Goal: Information Seeking & Learning: Check status

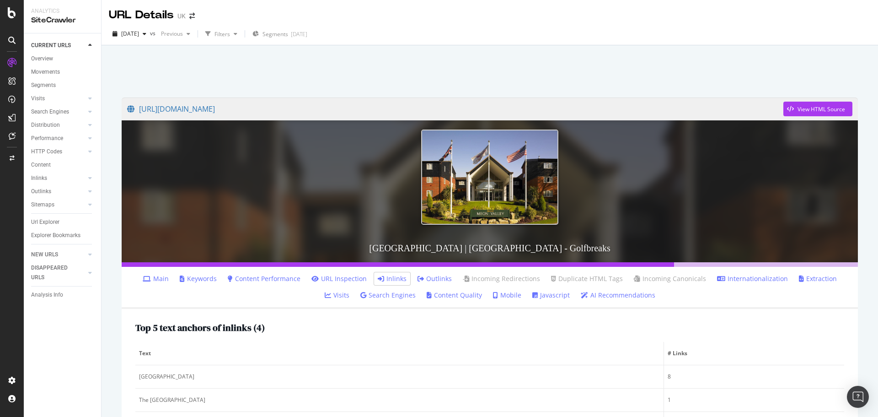
scroll to position [183, 0]
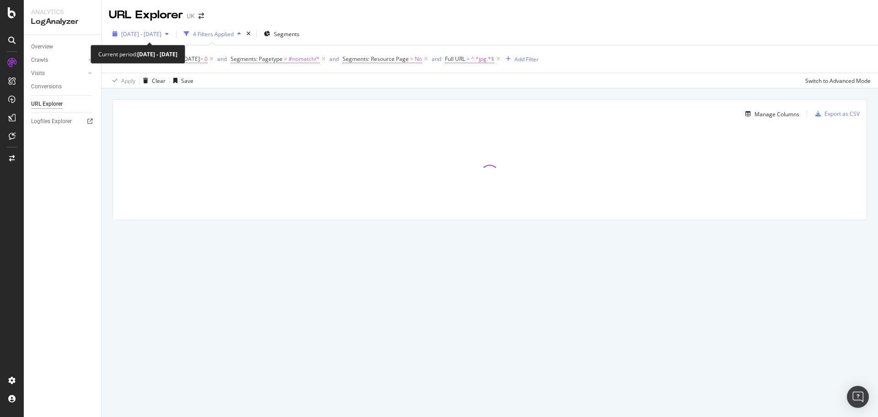
click at [156, 31] on span "2025 Jul. 4th - Aug. 2nd" at bounding box center [141, 34] width 40 height 8
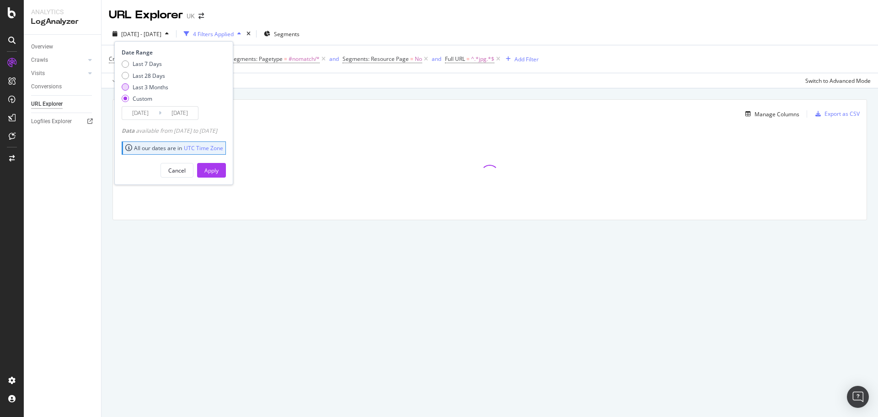
click at [162, 92] on div "Last 7 Days Last 28 Days Last 3 Months Custom" at bounding box center [145, 83] width 47 height 46
click at [164, 89] on div "Last 3 Months" at bounding box center [151, 87] width 36 height 8
type input "[DATE]"
click at [219, 168] on div "Apply" at bounding box center [211, 171] width 14 height 8
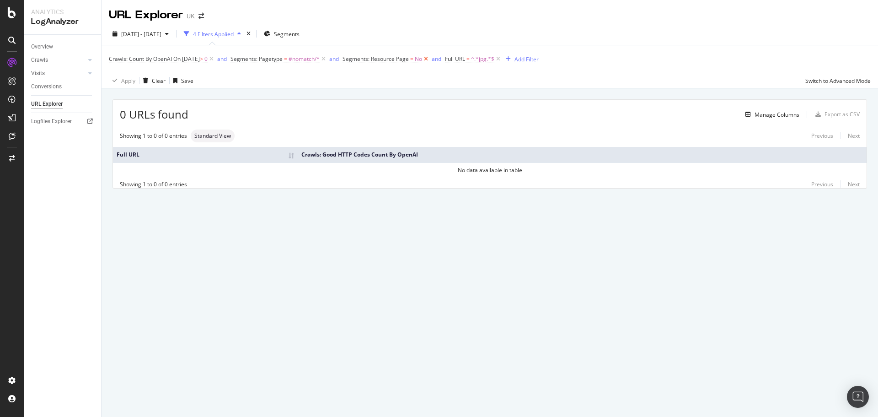
click at [430, 58] on icon at bounding box center [426, 58] width 8 height 9
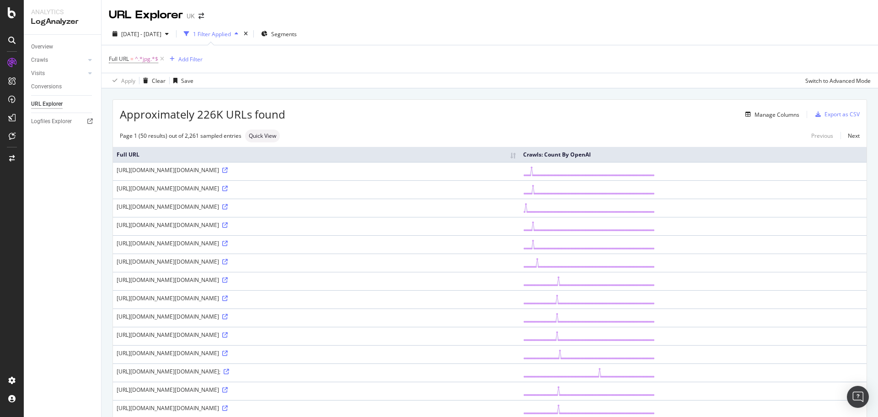
click at [516, 265] on div "[URL][DOMAIN_NAME][DOMAIN_NAME]" at bounding box center [316, 262] width 399 height 8
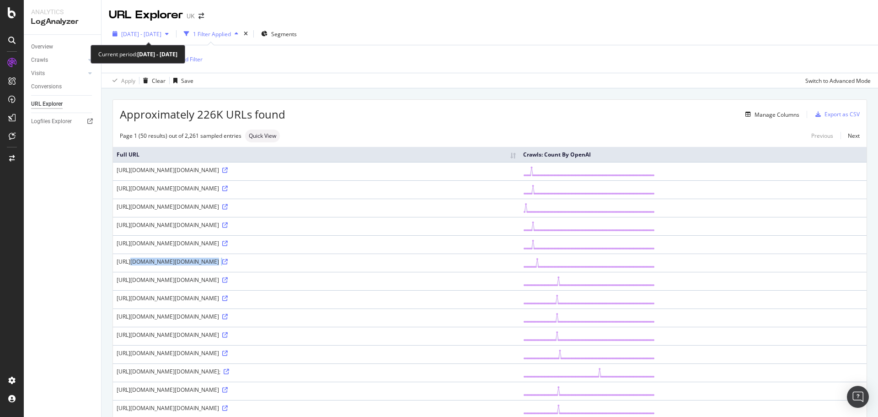
click at [157, 33] on span "[DATE] - [DATE]" at bounding box center [141, 34] width 40 height 8
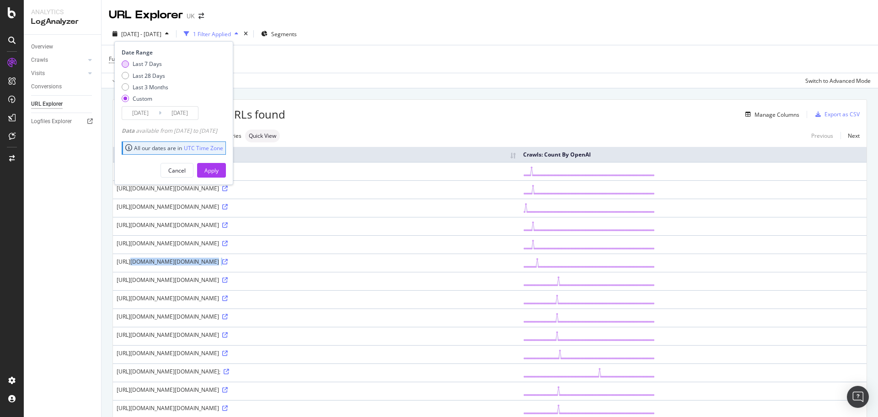
click at [153, 65] on div "Last 7 Days" at bounding box center [147, 64] width 29 height 8
type input "[DATE]"
click at [219, 167] on div "Apply" at bounding box center [211, 171] width 14 height 8
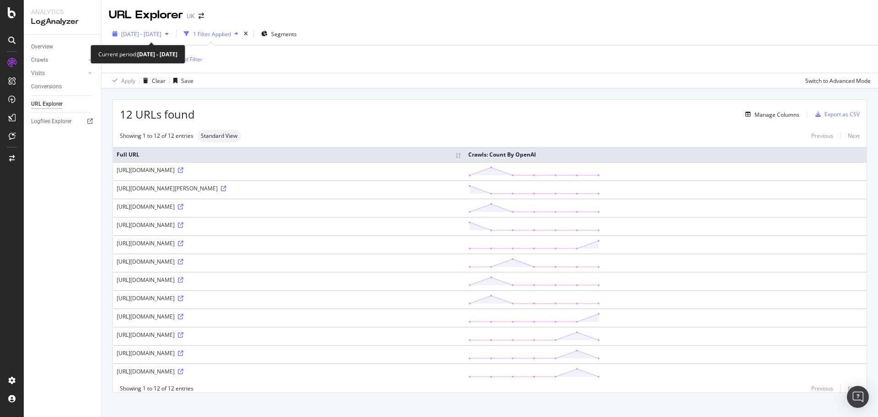
click at [150, 35] on span "[DATE] - [DATE]" at bounding box center [141, 34] width 40 height 8
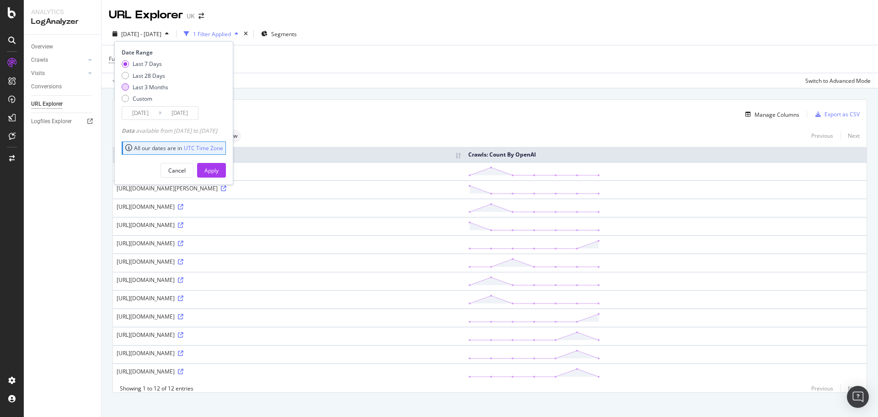
click at [154, 85] on div "Last 3 Months" at bounding box center [151, 87] width 36 height 8
type input "[DATE]"
click at [219, 171] on div "Apply" at bounding box center [211, 171] width 14 height 8
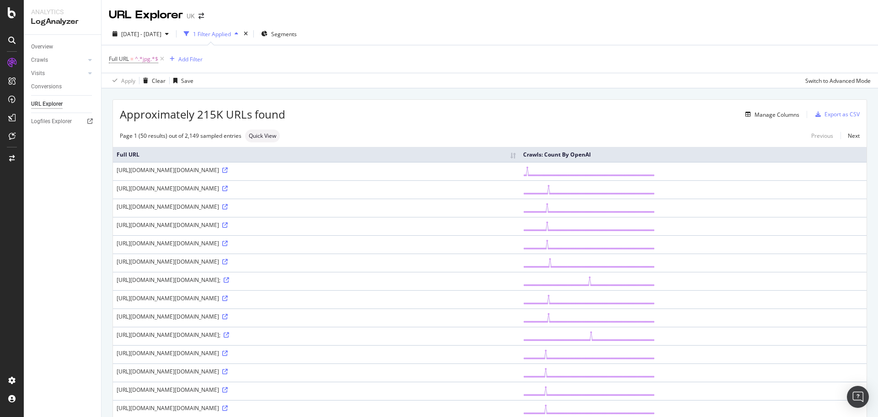
click at [516, 168] on div "[URL][DOMAIN_NAME][DOMAIN_NAME]" at bounding box center [316, 170] width 399 height 8
click at [516, 169] on div "[URL][DOMAIN_NAME][DOMAIN_NAME]" at bounding box center [316, 170] width 399 height 8
drag, startPoint x: 538, startPoint y: 169, endPoint x: 612, endPoint y: 167, distance: 73.7
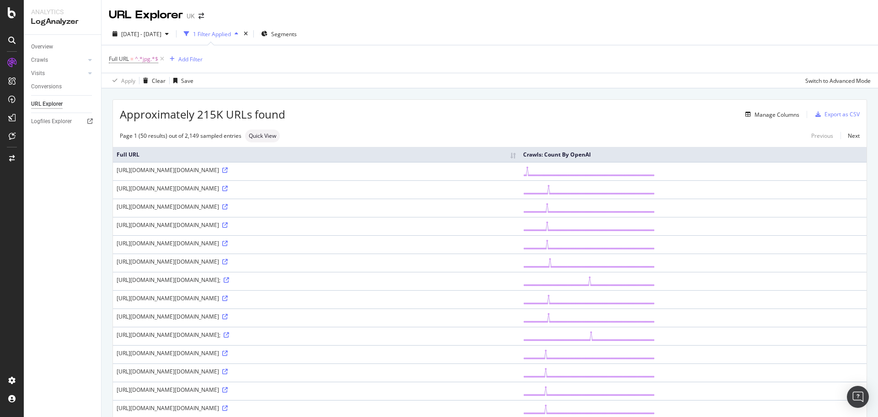
click at [516, 167] on div "[URL][DOMAIN_NAME][DOMAIN_NAME]" at bounding box center [316, 170] width 399 height 8
copy div "Best-golf-resorts-default.jpg?"
click at [180, 61] on div "Add Filter" at bounding box center [190, 59] width 24 height 8
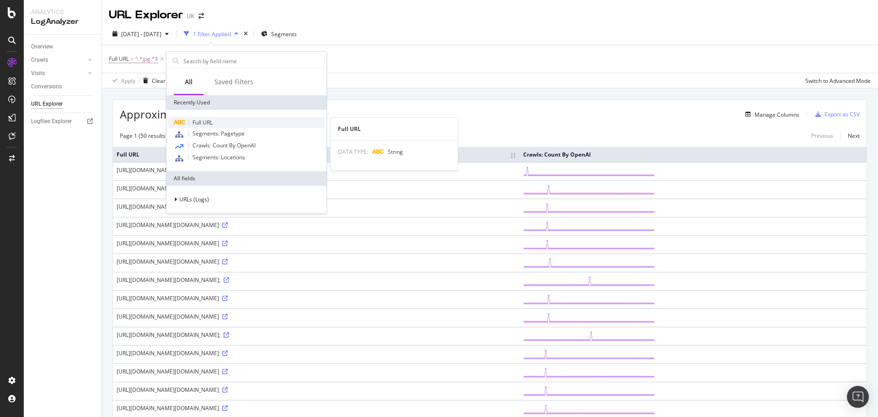
click at [217, 123] on div "Full URL" at bounding box center [246, 122] width 156 height 11
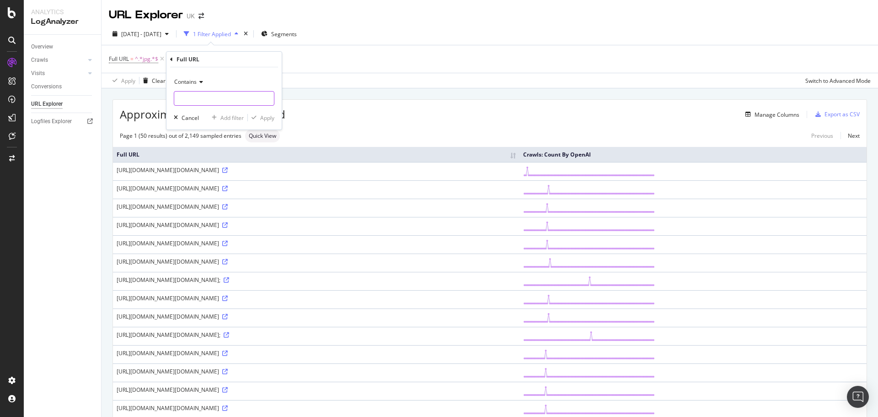
click at [214, 100] on input "text" at bounding box center [224, 98] width 100 height 15
paste input "Best-golf-resorts-default.jpg?"
type input "Best-golf-resorts-default.jpg?"
click at [269, 118] on div "Apply" at bounding box center [267, 118] width 14 height 8
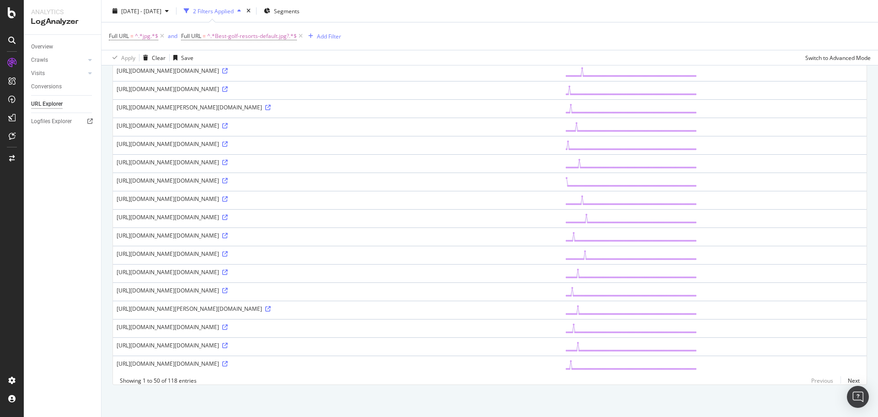
scroll to position [968, 0]
click at [848, 380] on link "Next" at bounding box center [850, 380] width 19 height 13
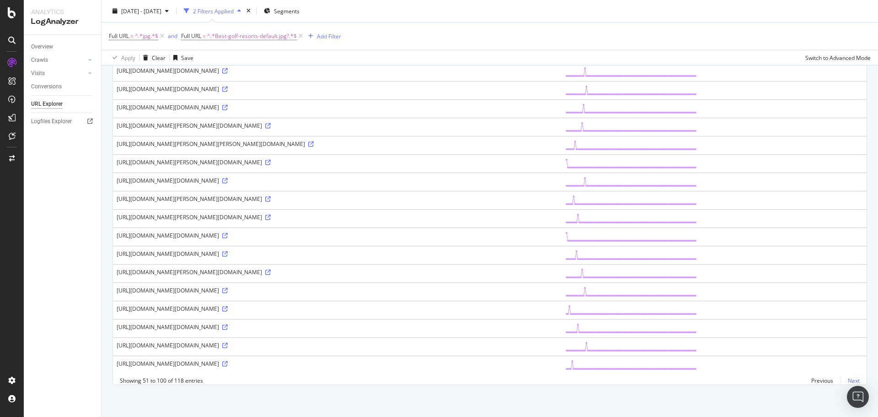
click at [847, 382] on link "Next" at bounding box center [850, 380] width 19 height 13
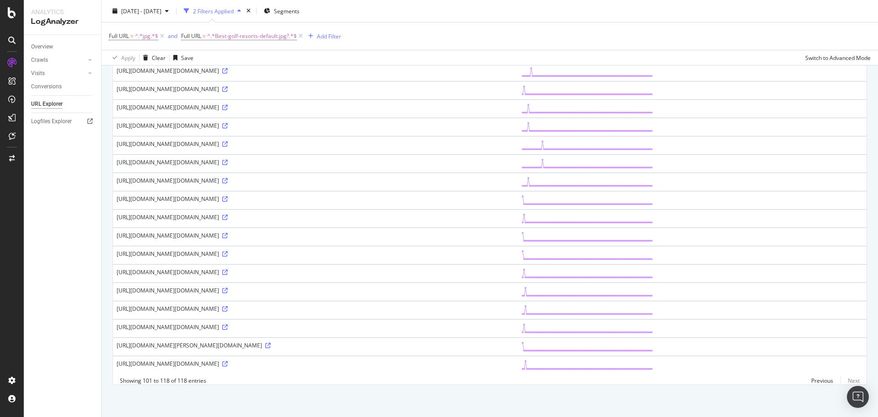
scroll to position [217, 0]
drag, startPoint x: 52, startPoint y: 45, endPoint x: 53, endPoint y: 54, distance: 9.2
click at [52, 45] on div "Overview" at bounding box center [42, 47] width 22 height 10
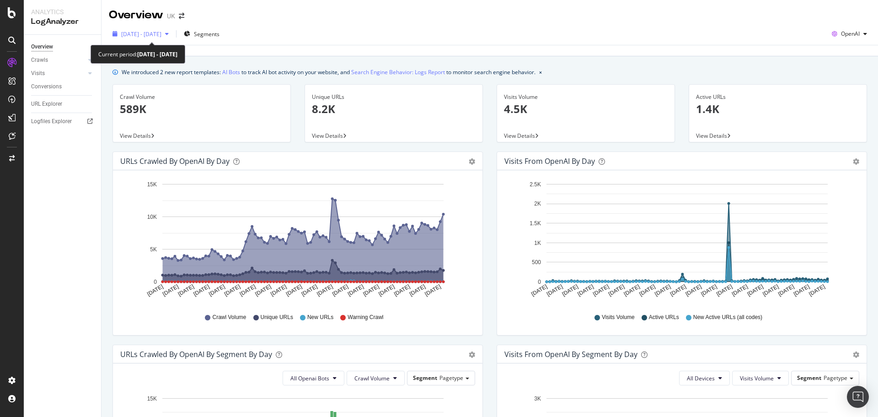
click at [153, 37] on span "[DATE] - [DATE]" at bounding box center [141, 34] width 40 height 8
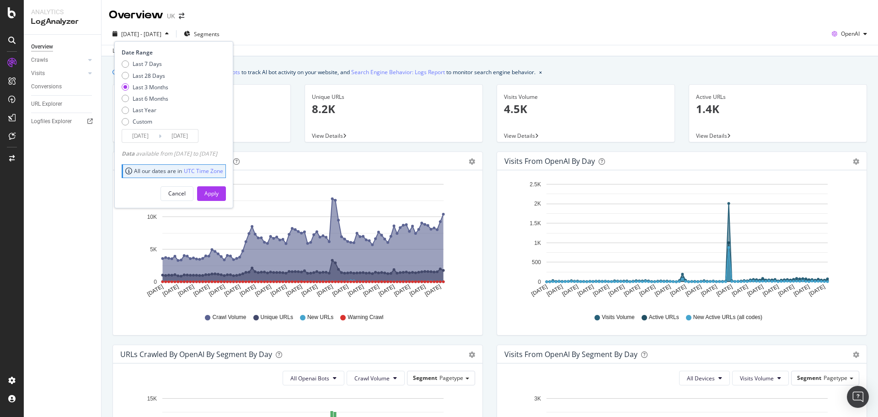
click at [476, 167] on div "URLs Crawled by OpenAI by day Area Table" at bounding box center [298, 161] width 370 height 18
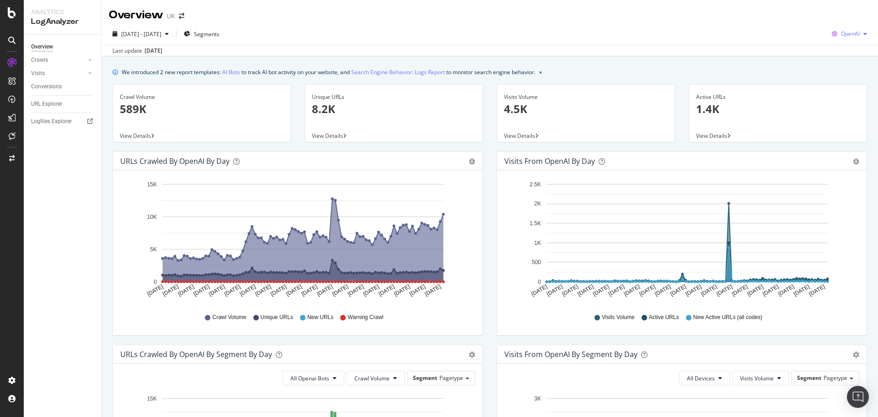
click at [850, 31] on span "OpenAI" at bounding box center [850, 34] width 19 height 8
click at [841, 64] on div "Bing" at bounding box center [842, 68] width 63 height 13
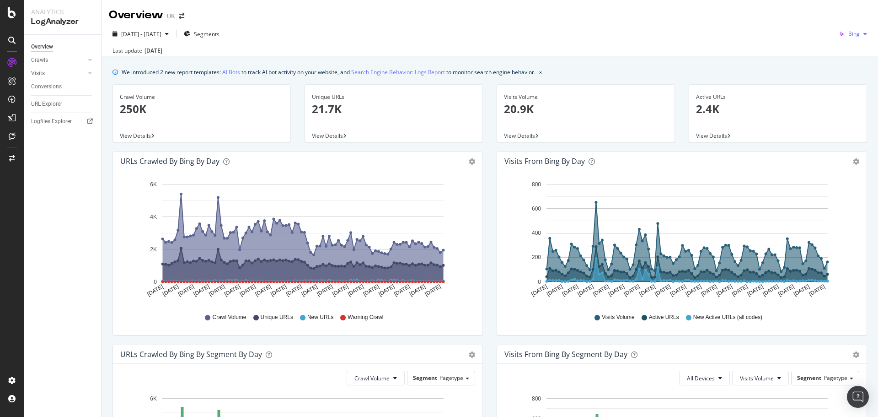
click at [849, 30] on span "Bing" at bounding box center [854, 34] width 11 height 8
click at [846, 57] on div "Google" at bounding box center [843, 51] width 63 height 13
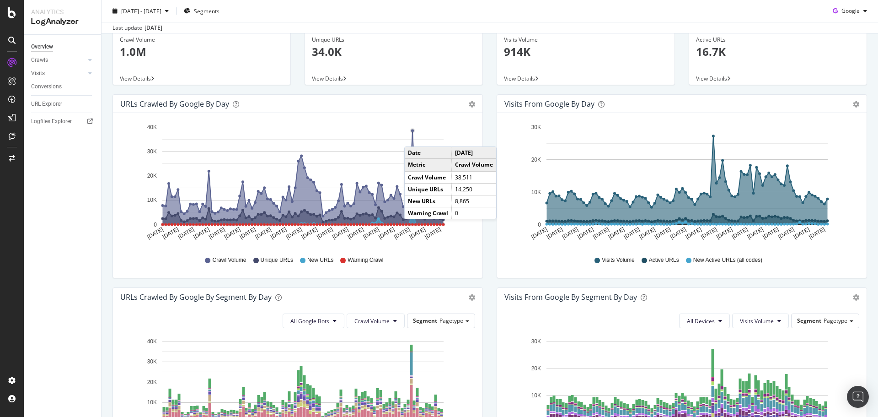
scroll to position [183, 0]
